Goal: Task Accomplishment & Management: Use online tool/utility

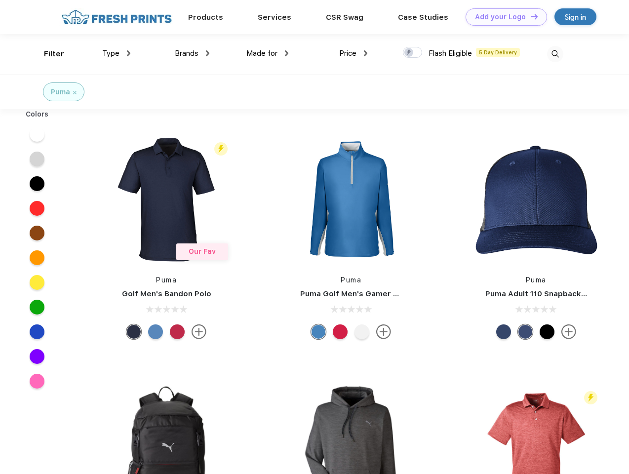
click at [502, 17] on link "Add your Logo Design Tool" at bounding box center [505, 16] width 81 height 17
click at [0, 0] on div "Design Tool" at bounding box center [0, 0] width 0 height 0
click at [529, 16] on link "Add your Logo Design Tool" at bounding box center [505, 16] width 81 height 17
click at [47, 54] on div "Filter" at bounding box center [54, 53] width 20 height 11
click at [116, 53] on span "Type" at bounding box center [110, 53] width 17 height 9
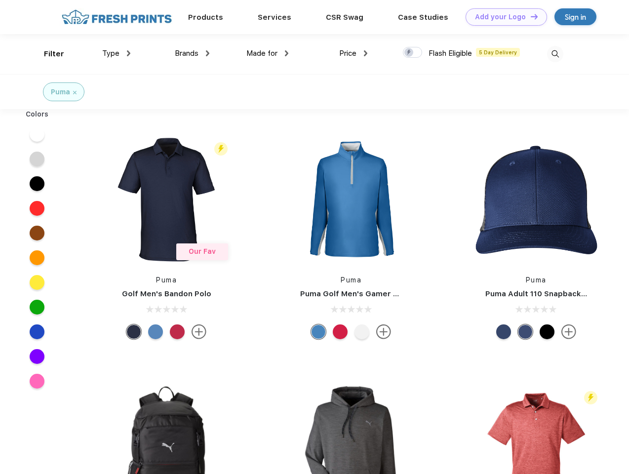
click at [192, 53] on span "Brands" at bounding box center [187, 53] width 24 height 9
click at [267, 53] on span "Made for" at bounding box center [261, 53] width 31 height 9
click at [353, 53] on span "Price" at bounding box center [347, 53] width 17 height 9
click at [412, 53] on div at bounding box center [412, 52] width 19 height 11
click at [409, 53] on input "checkbox" at bounding box center [406, 49] width 6 height 6
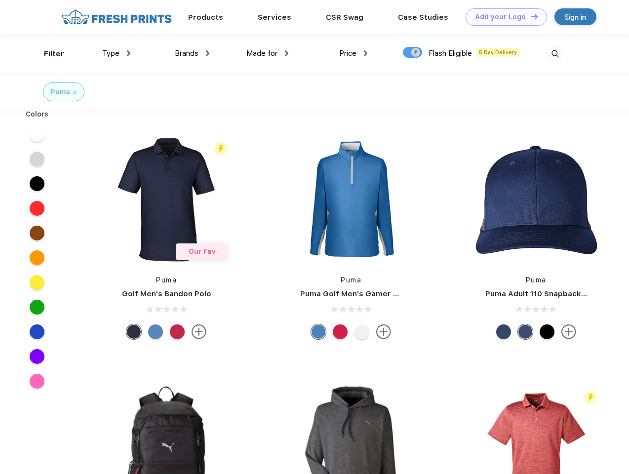
click at [555, 54] on img at bounding box center [555, 54] width 16 height 16
